Goal: Task Accomplishment & Management: Manage account settings

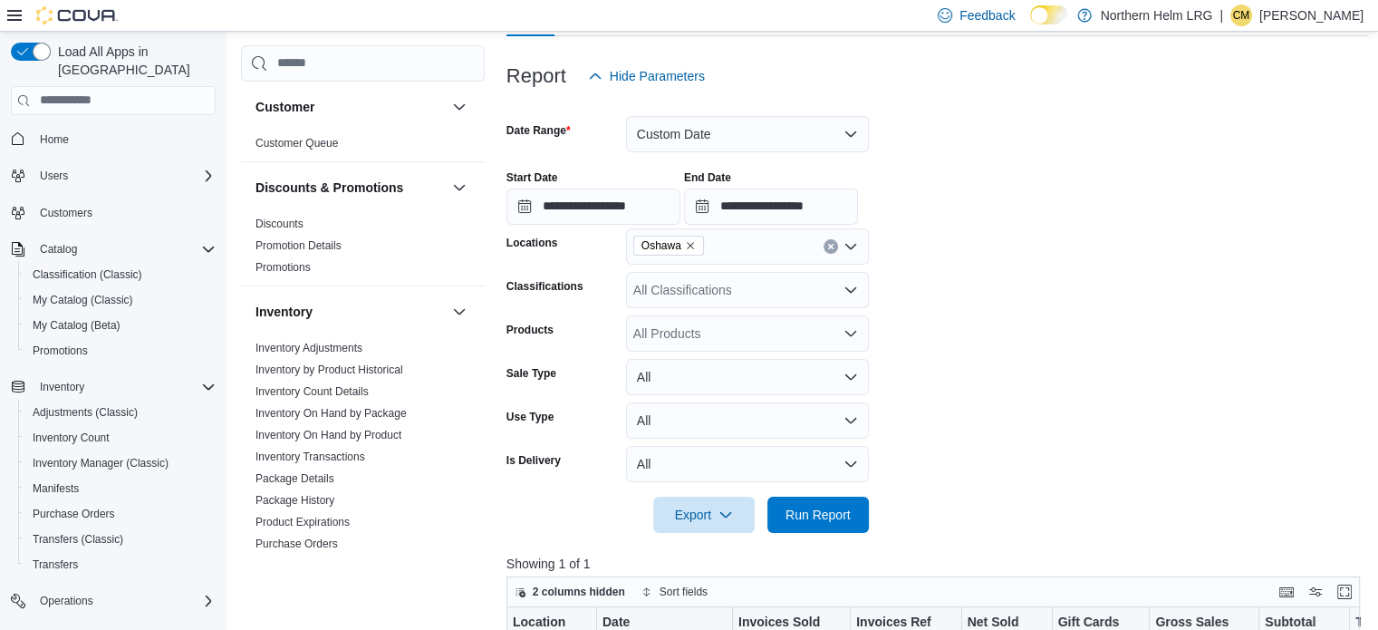
scroll to position [0, 1232]
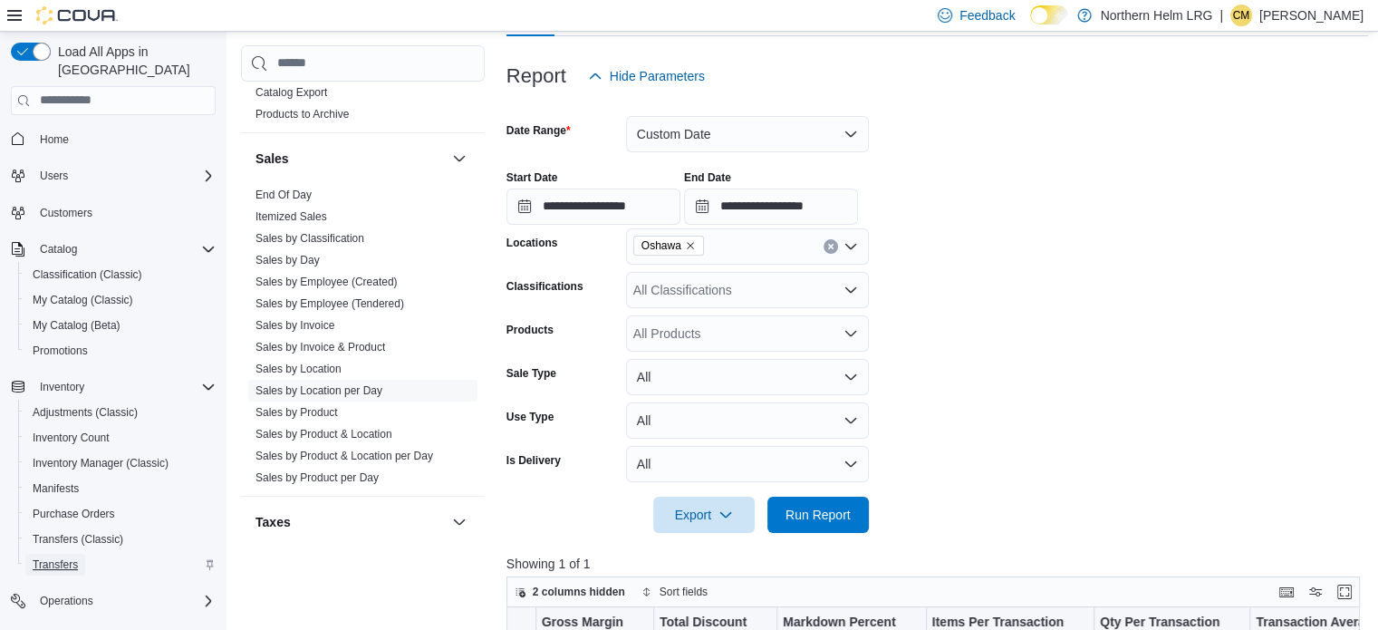
click at [72, 557] on span "Transfers" at bounding box center [55, 564] width 45 height 14
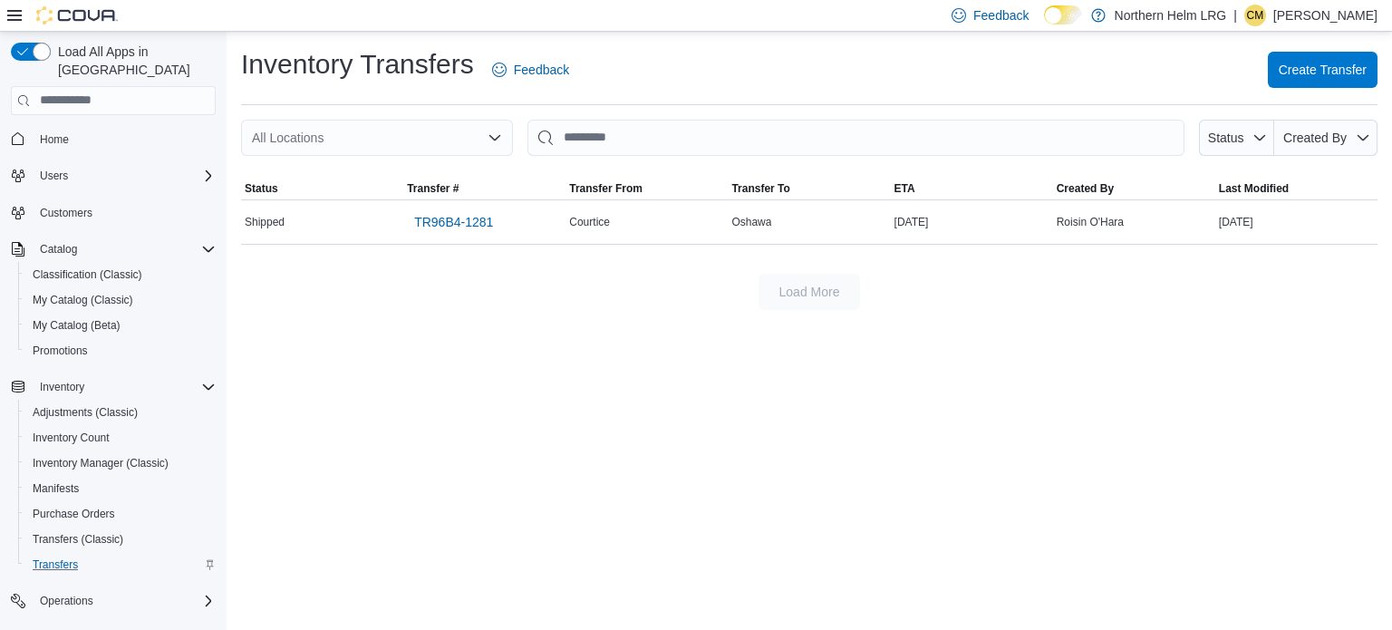
click at [1326, 8] on p "Courtney Metson" at bounding box center [1325, 16] width 104 height 22
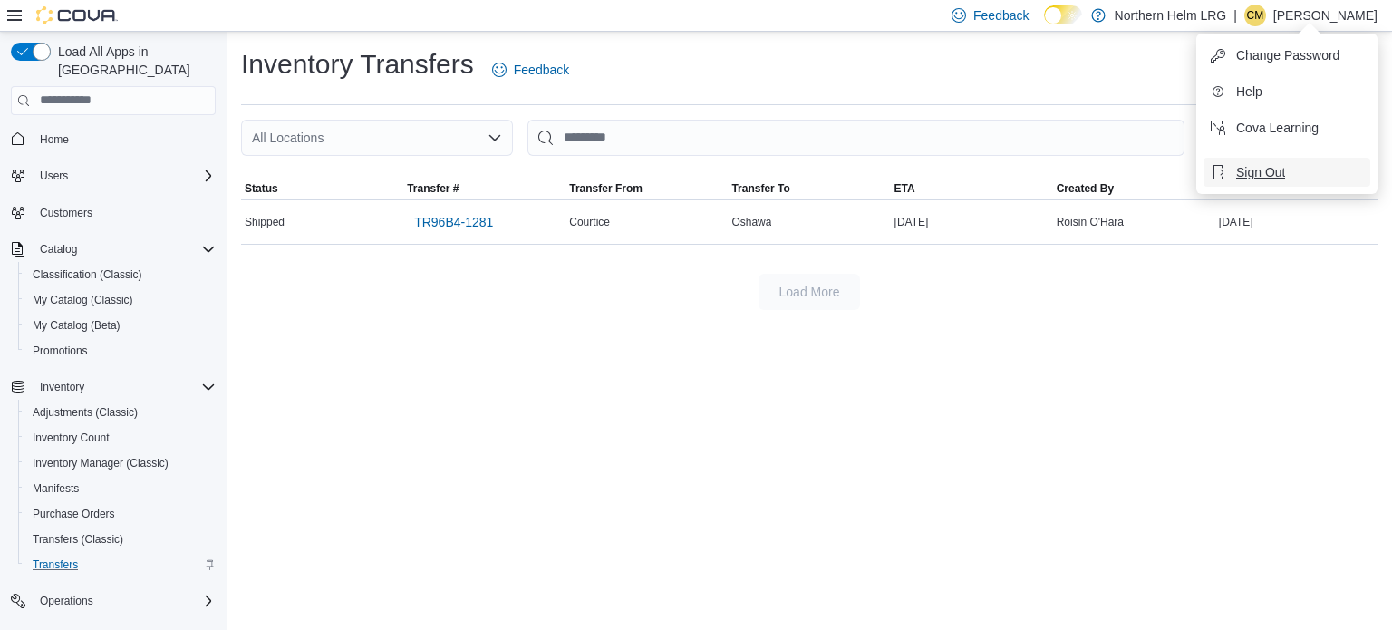
click at [1285, 174] on span "Sign Out" at bounding box center [1260, 172] width 49 height 18
